Goal: Information Seeking & Learning: Find specific fact

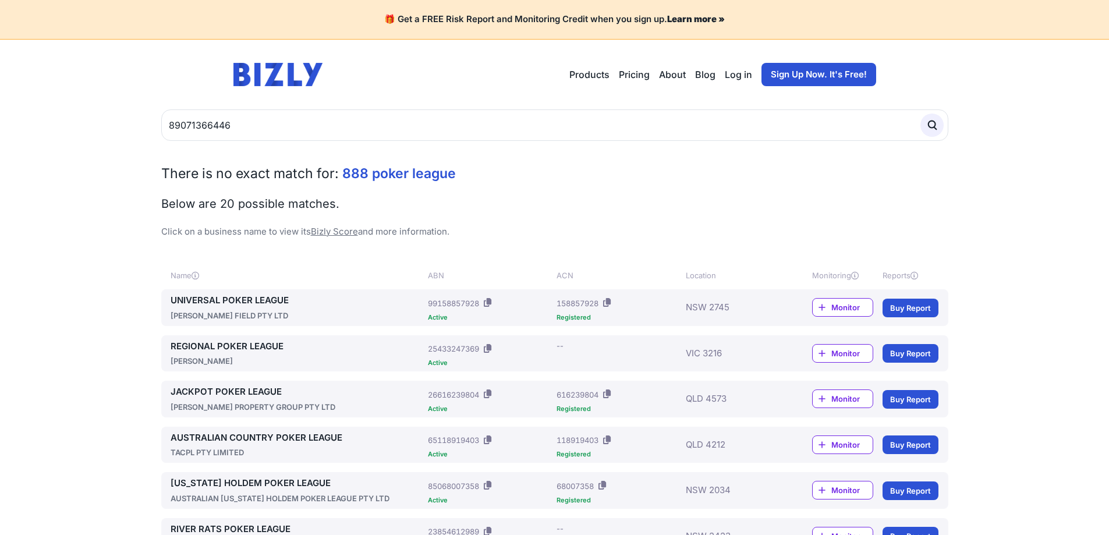
type input "89071366446"
click at [920, 114] on button "submit" at bounding box center [931, 125] width 23 height 23
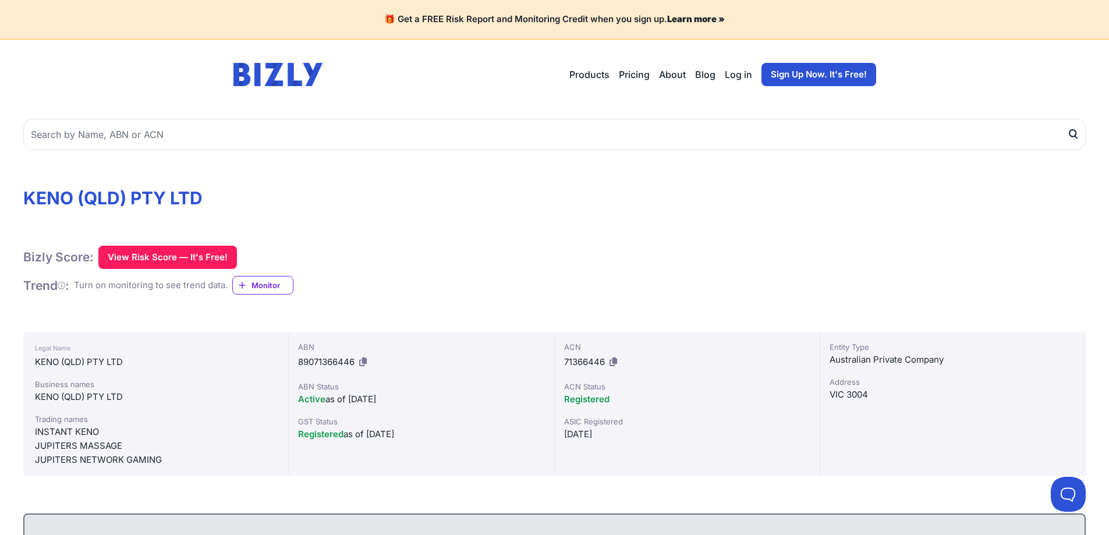
click at [367, 363] on icon at bounding box center [363, 361] width 8 height 9
click at [613, 363] on icon at bounding box center [613, 361] width 8 height 9
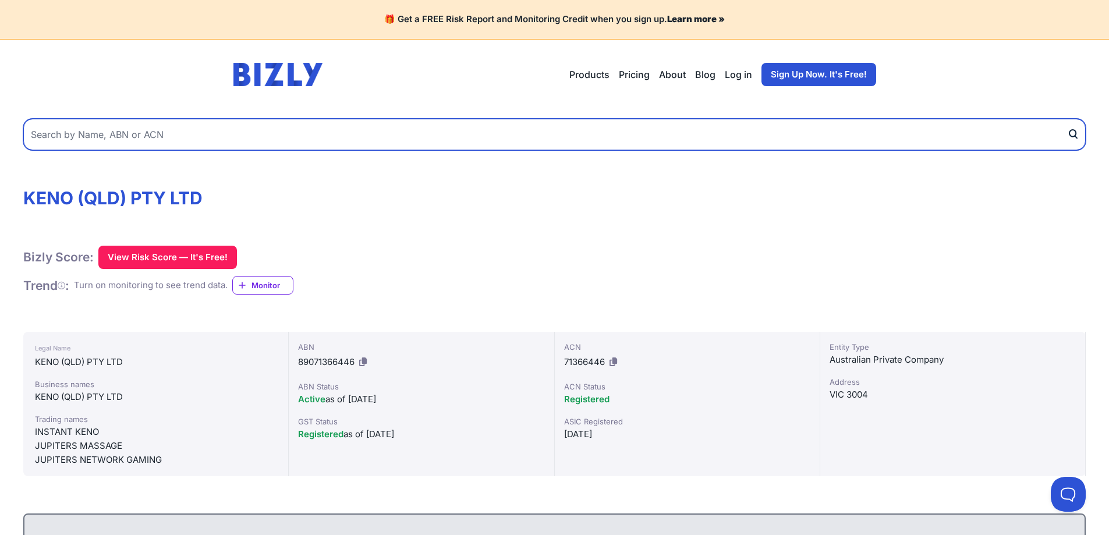
click at [250, 143] on input "text" at bounding box center [554, 134] width 1062 height 31
paste input "80 103 063 234"
type input "80 103 063 234"
click at [1067, 119] on button "submit" at bounding box center [1076, 134] width 19 height 31
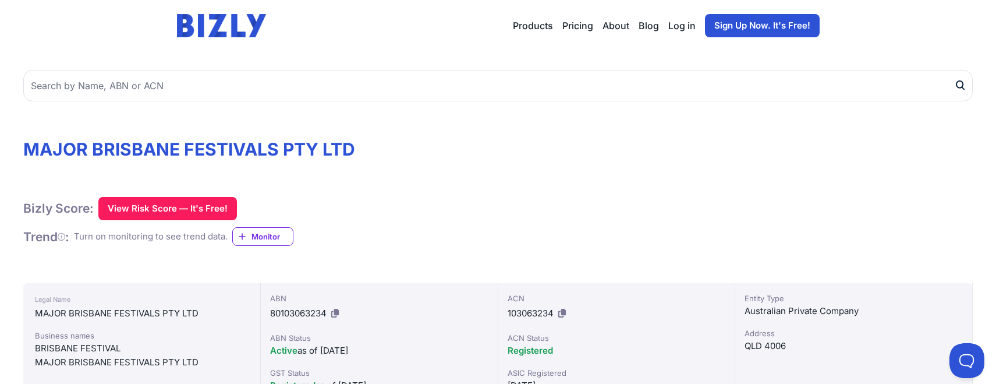
scroll to position [116, 0]
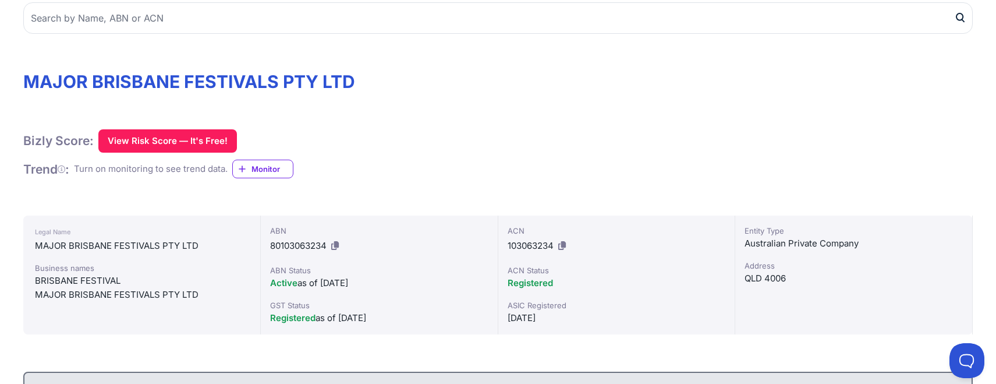
click at [562, 243] on icon at bounding box center [562, 245] width 8 height 9
